Goal: Task Accomplishment & Management: Manage account settings

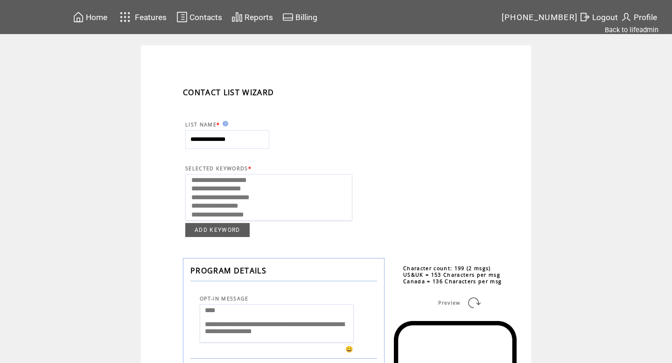
select select
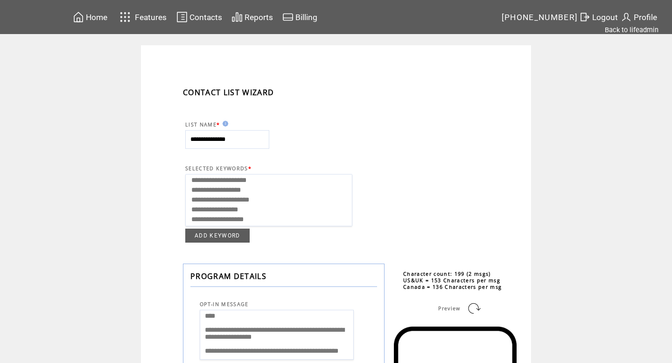
scroll to position [4, 0]
click at [624, 28] on link "Back to lifeadmin" at bounding box center [632, 30] width 54 height 8
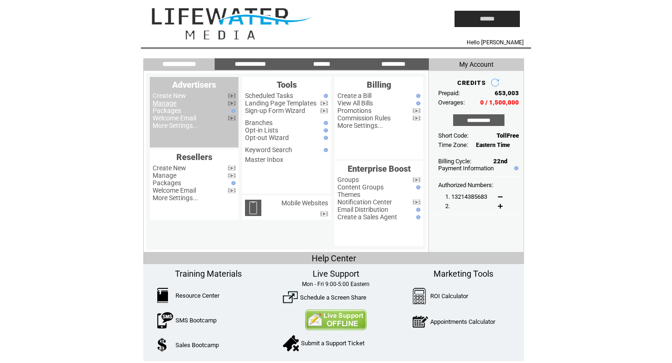
click at [166, 105] on link "Manage" at bounding box center [165, 102] width 24 height 7
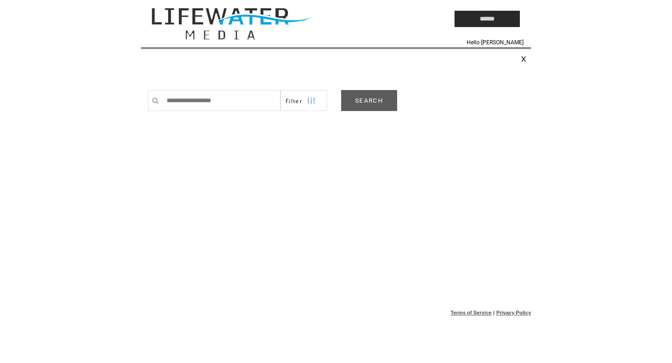
click at [368, 106] on link "SEARCH" at bounding box center [369, 100] width 56 height 21
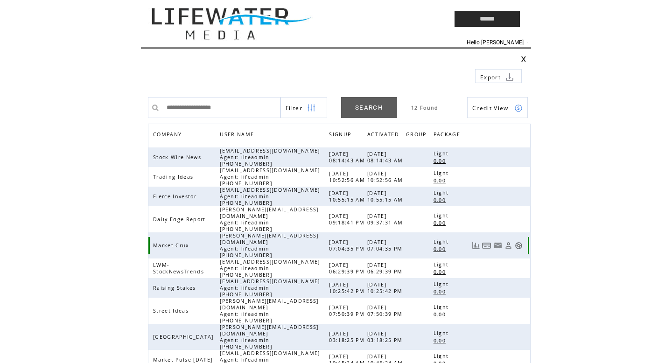
click at [520, 242] on link at bounding box center [519, 246] width 8 height 8
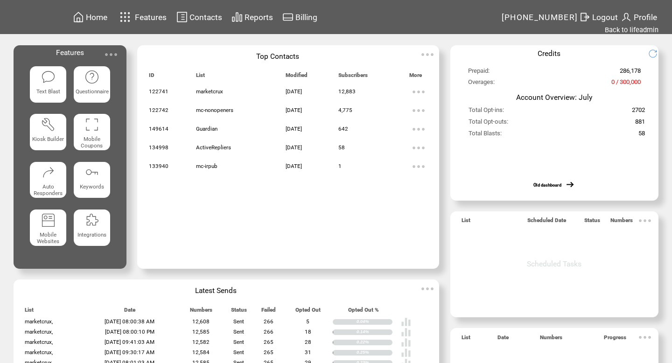
click at [198, 25] on td "Contacts" at bounding box center [195, 17] width 55 height 18
click at [199, 20] on span "Contacts" at bounding box center [206, 17] width 33 height 9
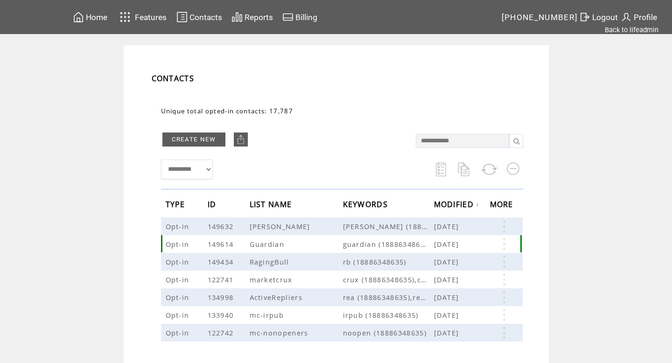
scroll to position [75, 0]
